Goal: Task Accomplishment & Management: Manage account settings

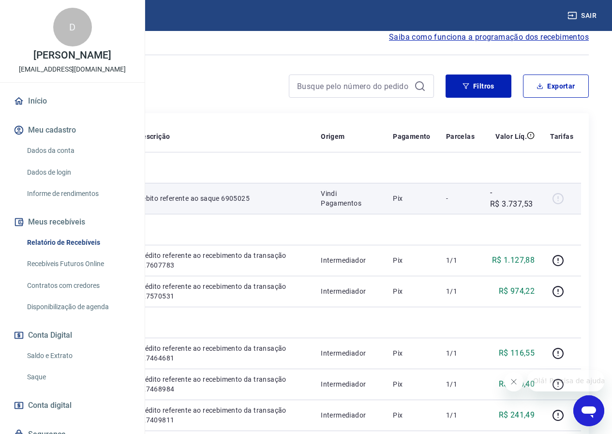
scroll to position [97, 0]
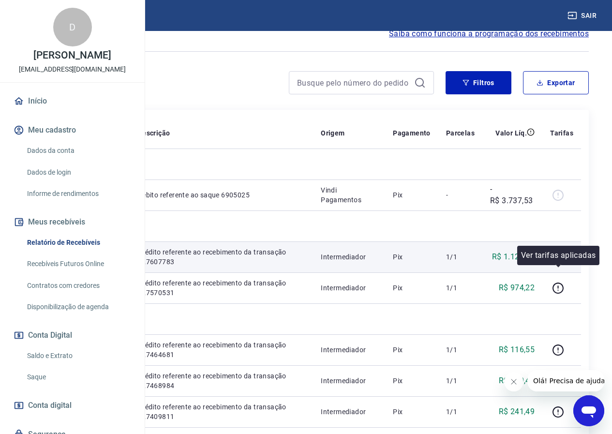
click at [558, 263] on icon "button" at bounding box center [558, 257] width 12 height 12
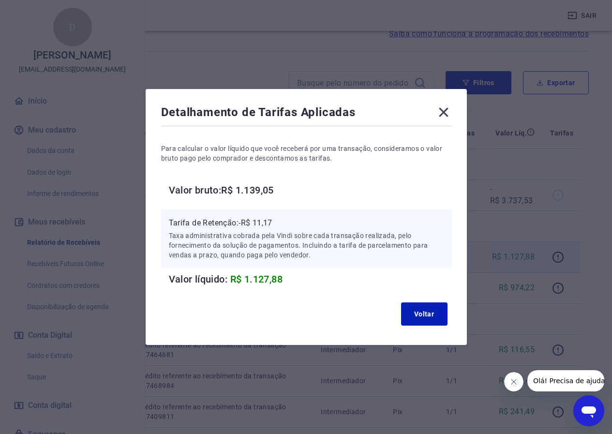
click at [446, 115] on icon at bounding box center [443, 112] width 15 height 15
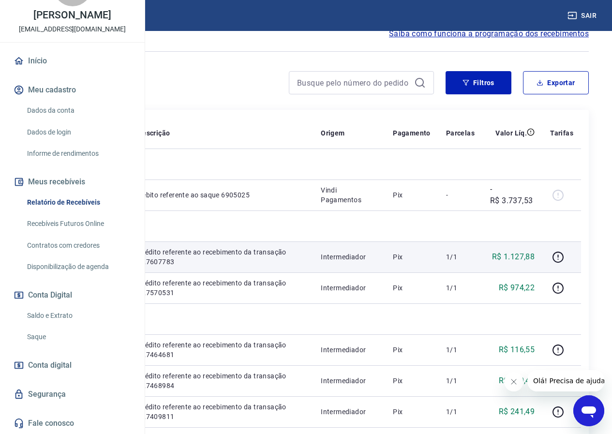
scroll to position [71, 0]
click at [64, 311] on link "Saldo e Extrato" at bounding box center [78, 316] width 110 height 20
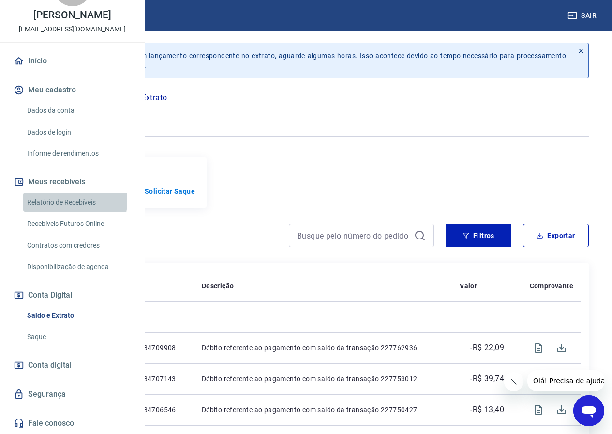
click at [39, 199] on link "Relatório de Recebíveis" at bounding box center [78, 203] width 110 height 20
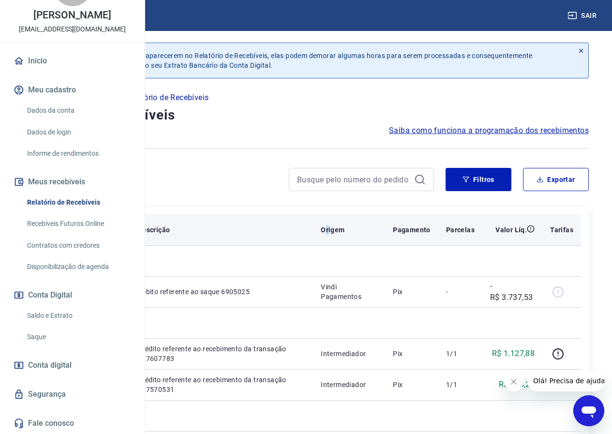
click at [344, 226] on th "Origem" at bounding box center [349, 229] width 72 height 31
click at [345, 227] on p "Origem" at bounding box center [333, 230] width 24 height 10
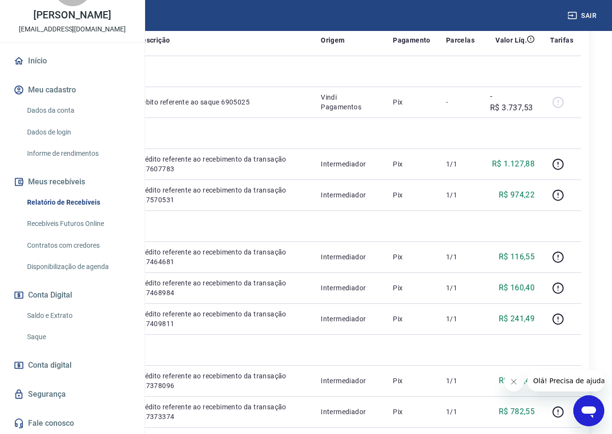
scroll to position [194, 0]
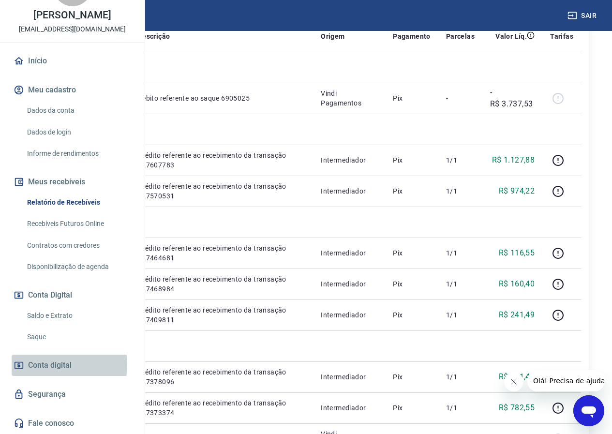
click at [47, 364] on span "Conta digital" at bounding box center [50, 366] width 44 height 14
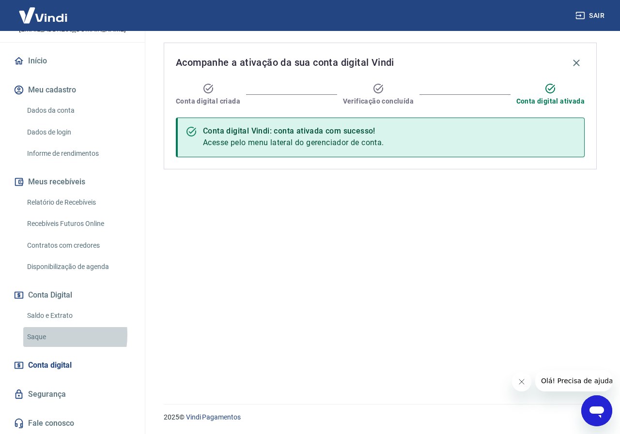
click at [40, 335] on link "Saque" at bounding box center [78, 337] width 110 height 20
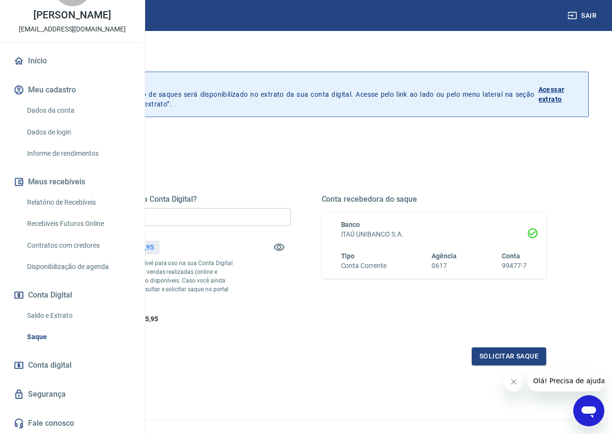
click at [563, 94] on p "Acessar extrato" at bounding box center [560, 94] width 42 height 19
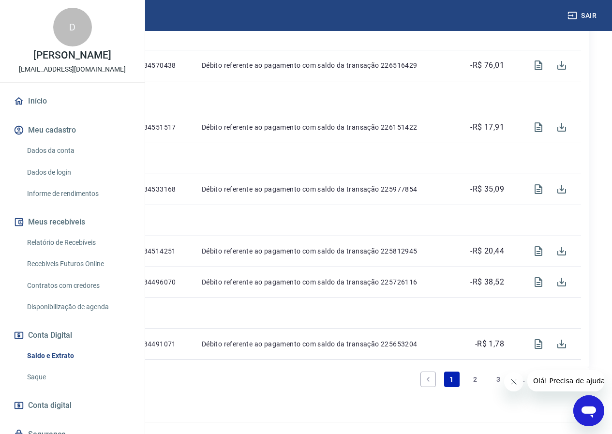
scroll to position [904, 0]
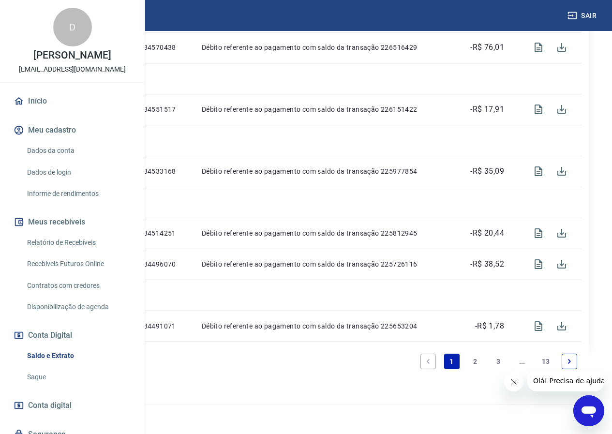
click at [63, 253] on link "Relatório de Recebíveis" at bounding box center [78, 243] width 110 height 20
